Goal: Transaction & Acquisition: Subscribe to service/newsletter

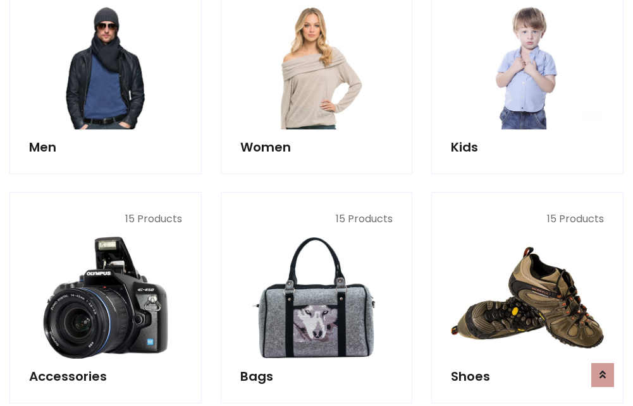
scroll to position [917, 0]
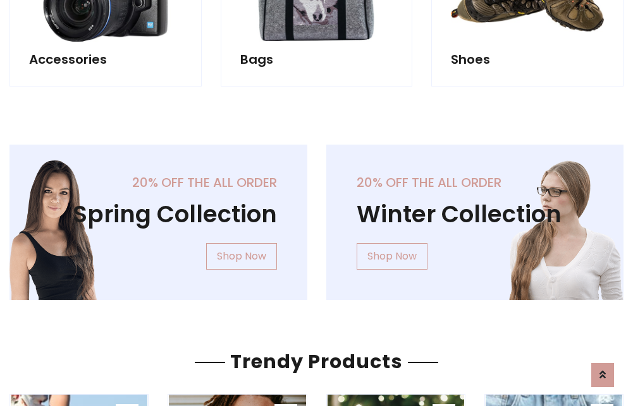
click at [317, 217] on div "20% off the all order Winter Collection Shop Now" at bounding box center [475, 233] width 317 height 176
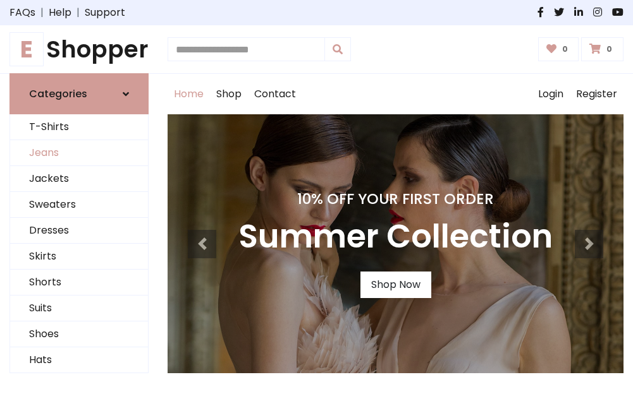
click at [79, 154] on link "Jeans" at bounding box center [79, 153] width 138 height 26
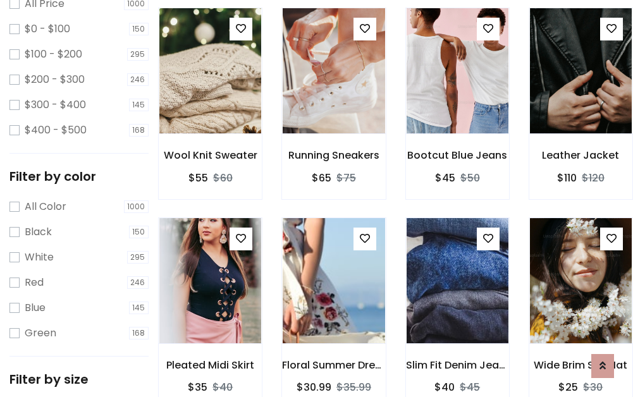
scroll to position [371, 0]
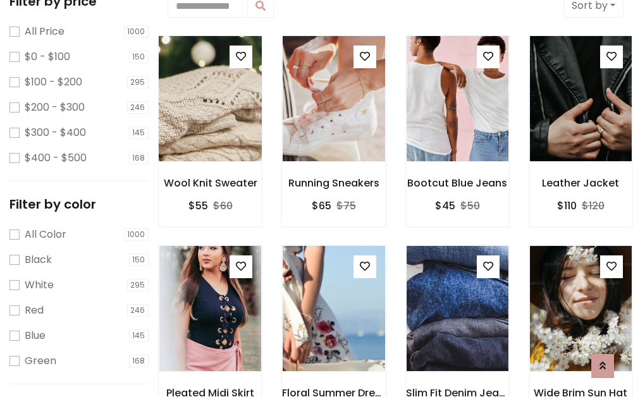
click at [210, 99] on img at bounding box center [210, 98] width 122 height 303
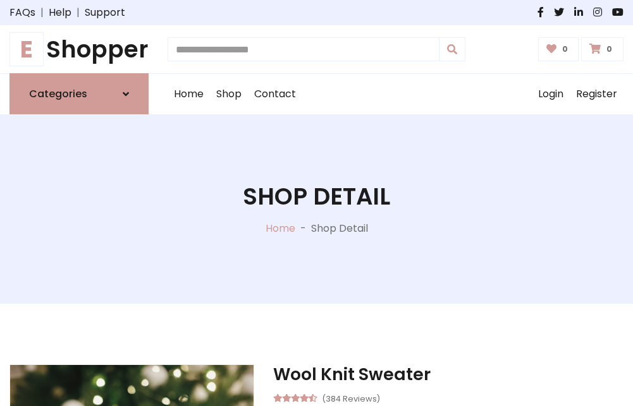
scroll to position [136, 0]
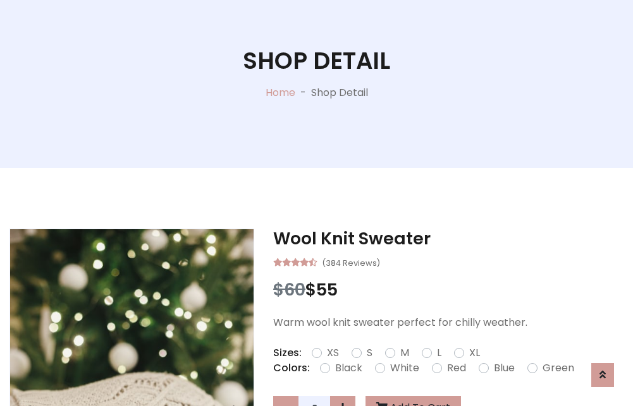
click at [454, 368] on label "Red" at bounding box center [456, 368] width 19 height 15
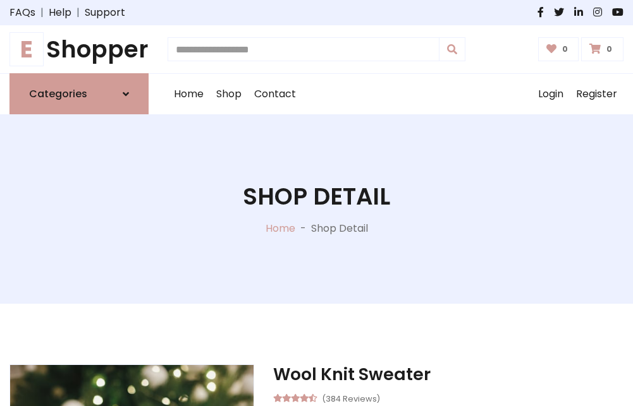
scroll to position [136, 0]
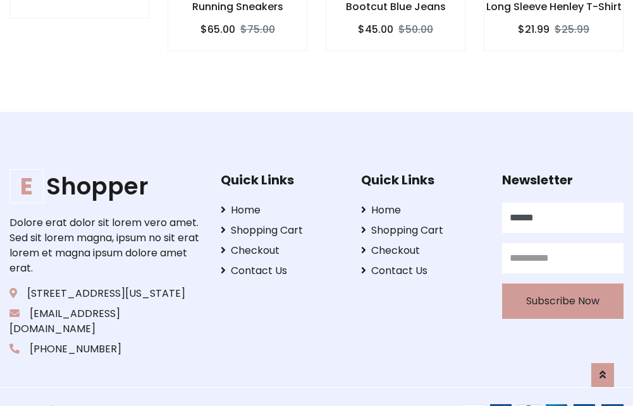
type input "******"
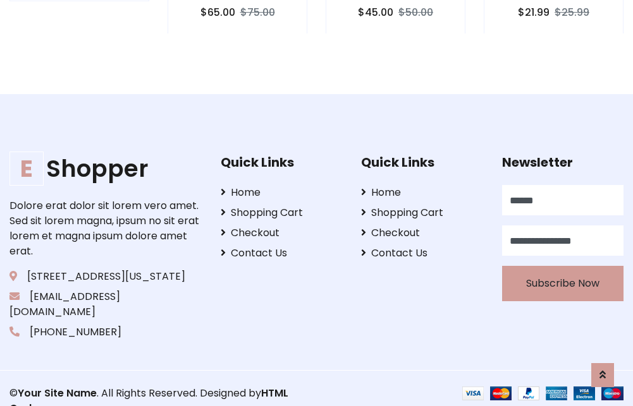
scroll to position [1230, 0]
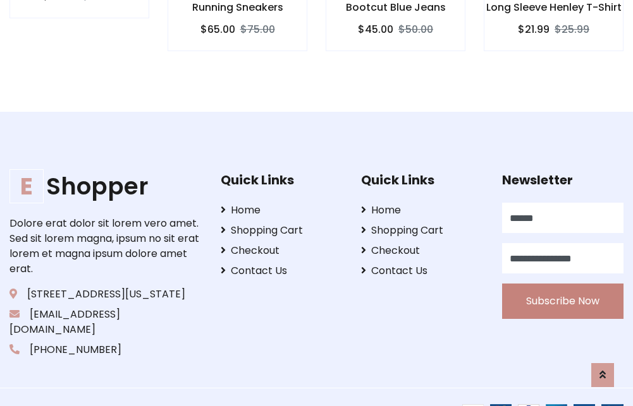
type input "**********"
click at [562, 286] on button "Subscribe Now" at bounding box center [562, 301] width 121 height 35
